Goal: Task Accomplishment & Management: Manage account settings

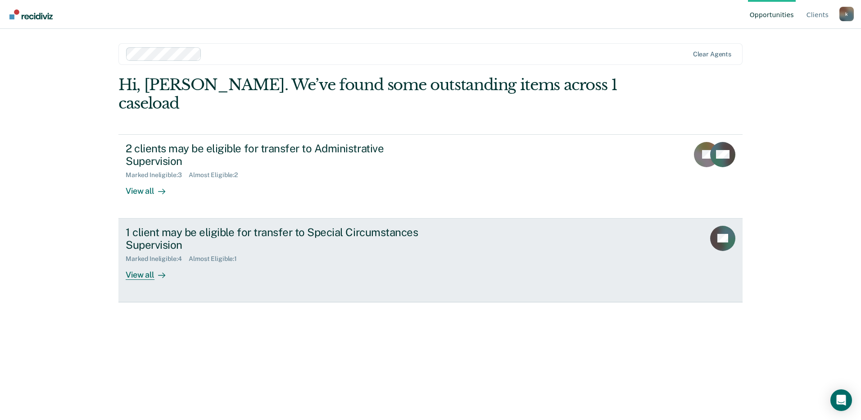
click at [145, 262] on div "View all" at bounding box center [151, 271] width 50 height 18
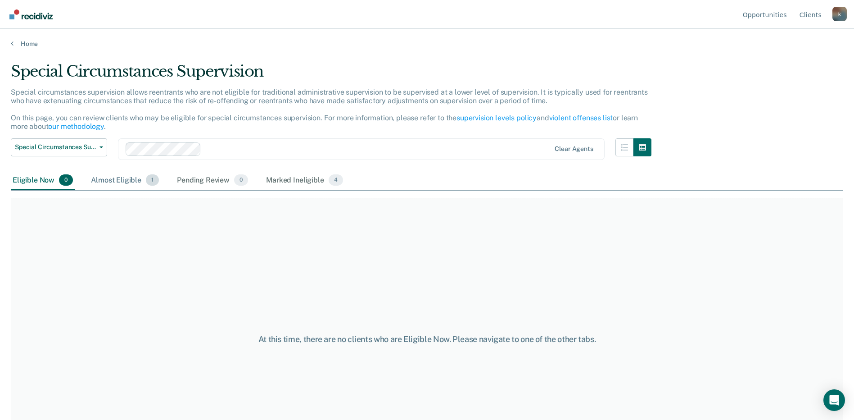
click at [121, 175] on div "Almost Eligible 1" at bounding box center [125, 181] width 72 height 20
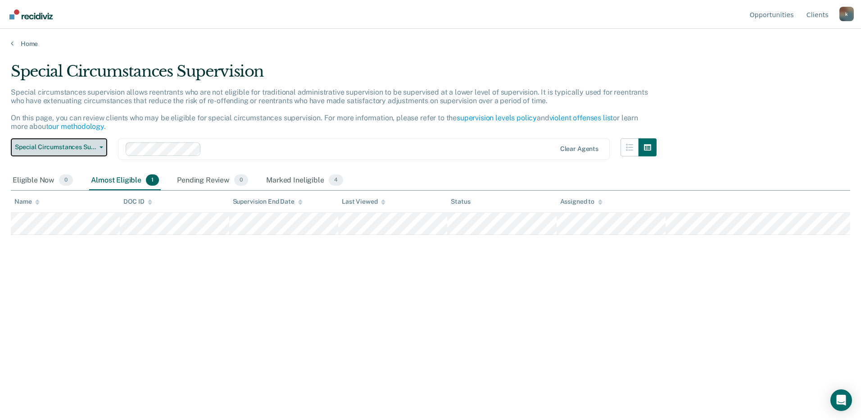
click at [93, 142] on button "Special Circumstances Supervision" at bounding box center [59, 147] width 96 height 18
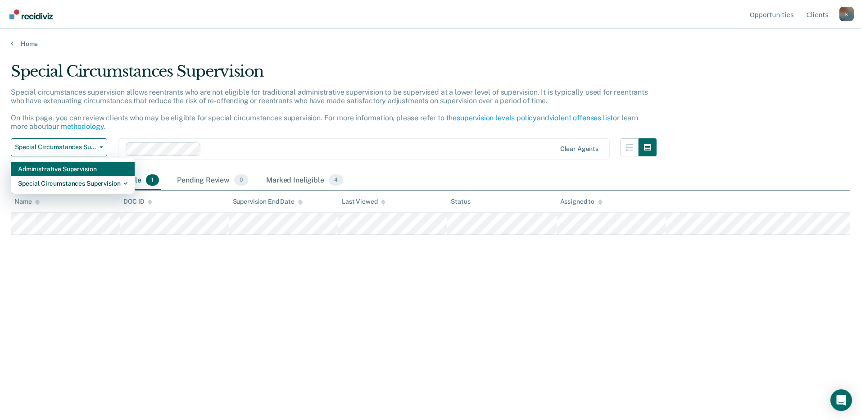
click at [77, 171] on div "Administrative Supervision" at bounding box center [72, 169] width 109 height 14
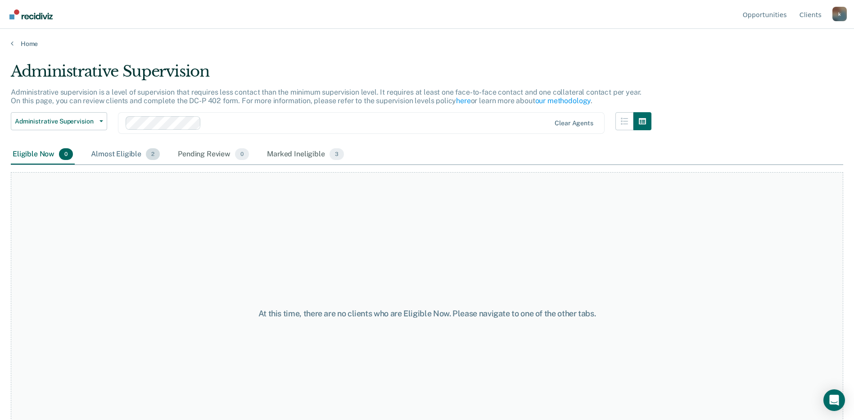
click at [122, 153] on div "Almost Eligible 2" at bounding box center [125, 154] width 72 height 20
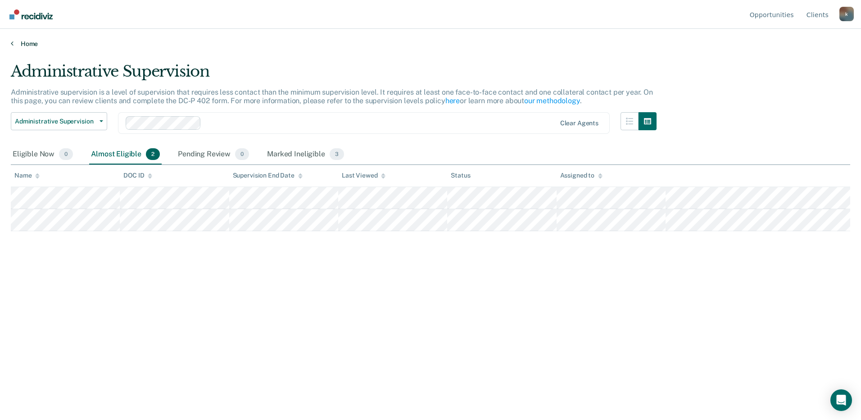
click at [31, 46] on link "Home" at bounding box center [430, 44] width 839 height 8
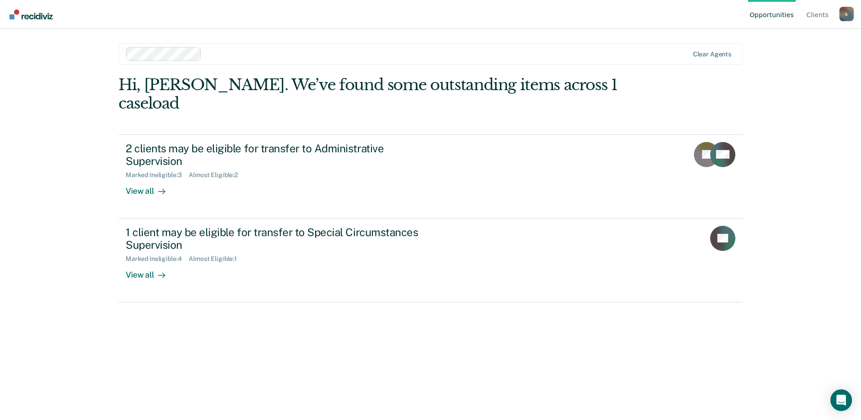
click at [843, 16] on div "k" at bounding box center [846, 14] width 14 height 14
click at [793, 70] on link "Log Out" at bounding box center [810, 71] width 58 height 8
